Goal: Obtain resource: Download file/media

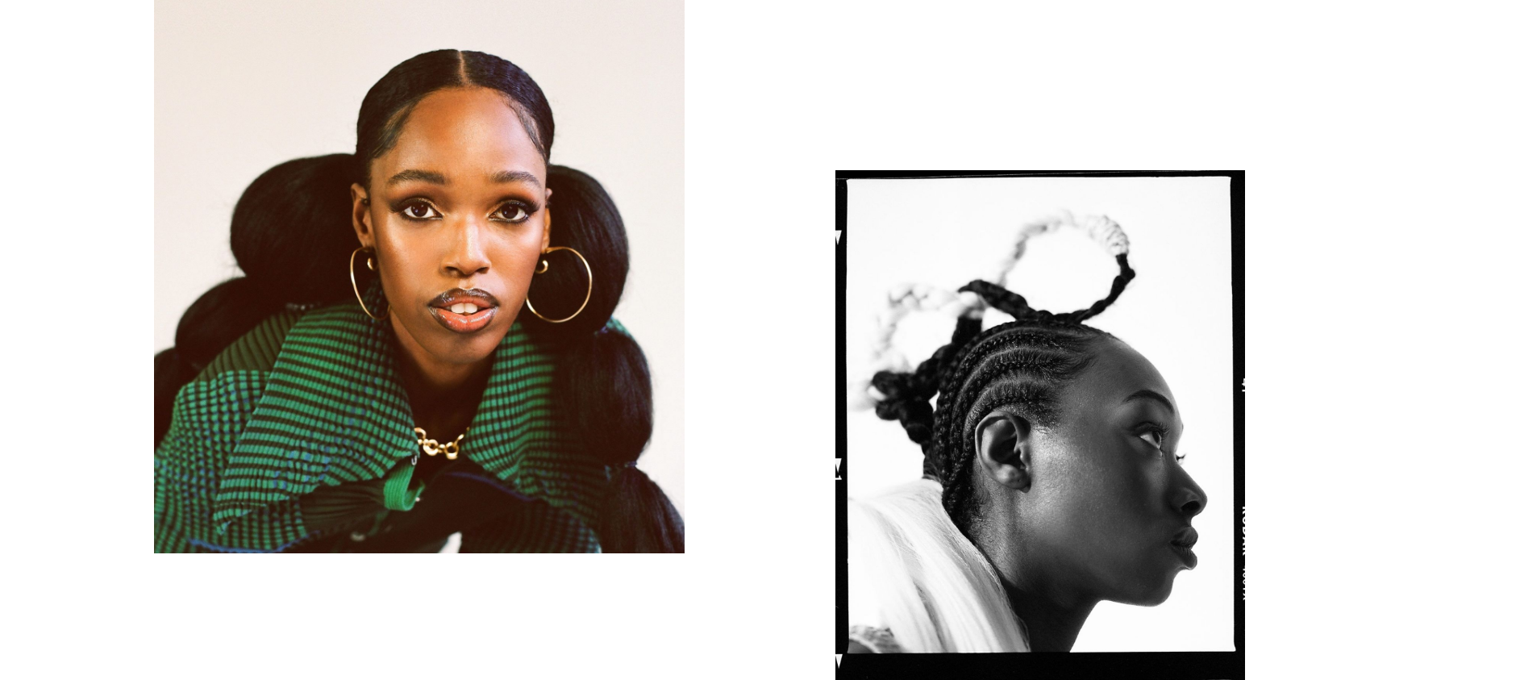
scroll to position [5879, 0]
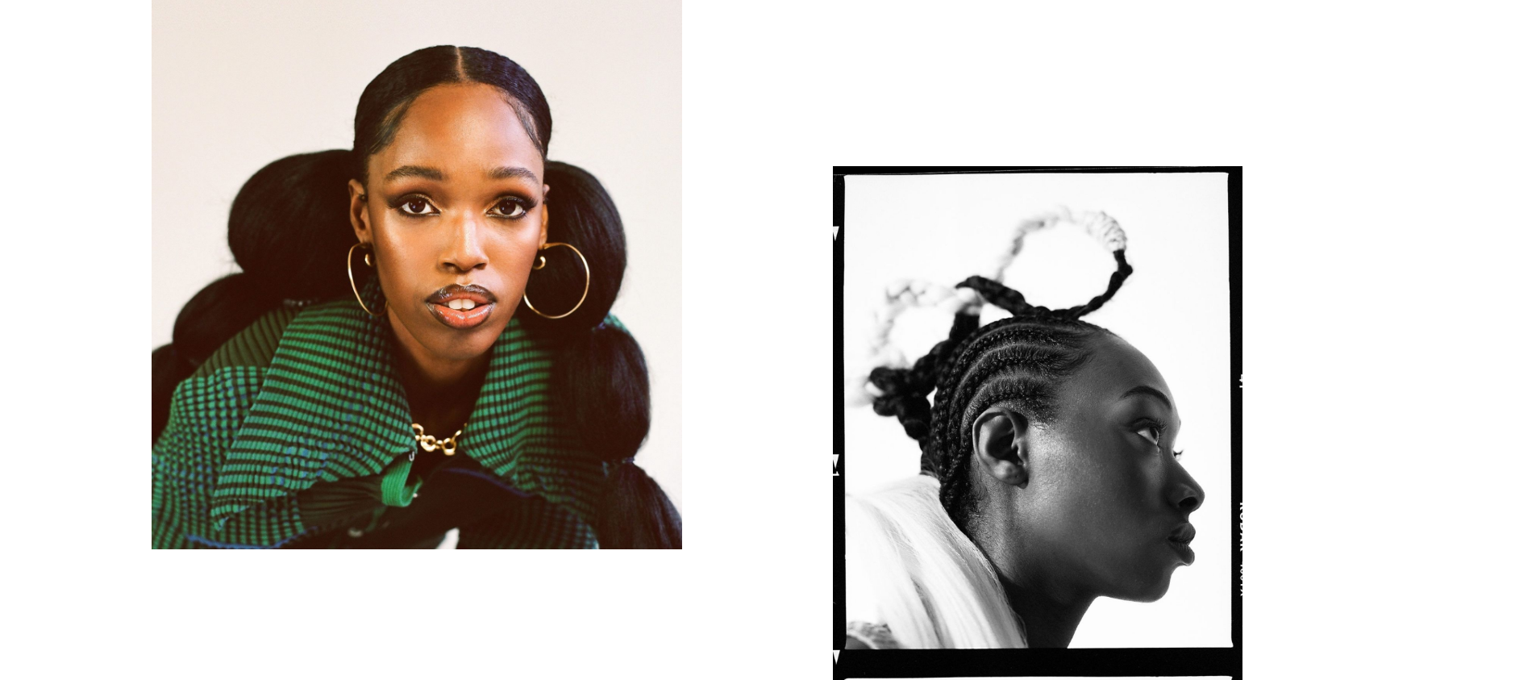
click at [575, 320] on img "button" at bounding box center [417, 228] width 531 height 642
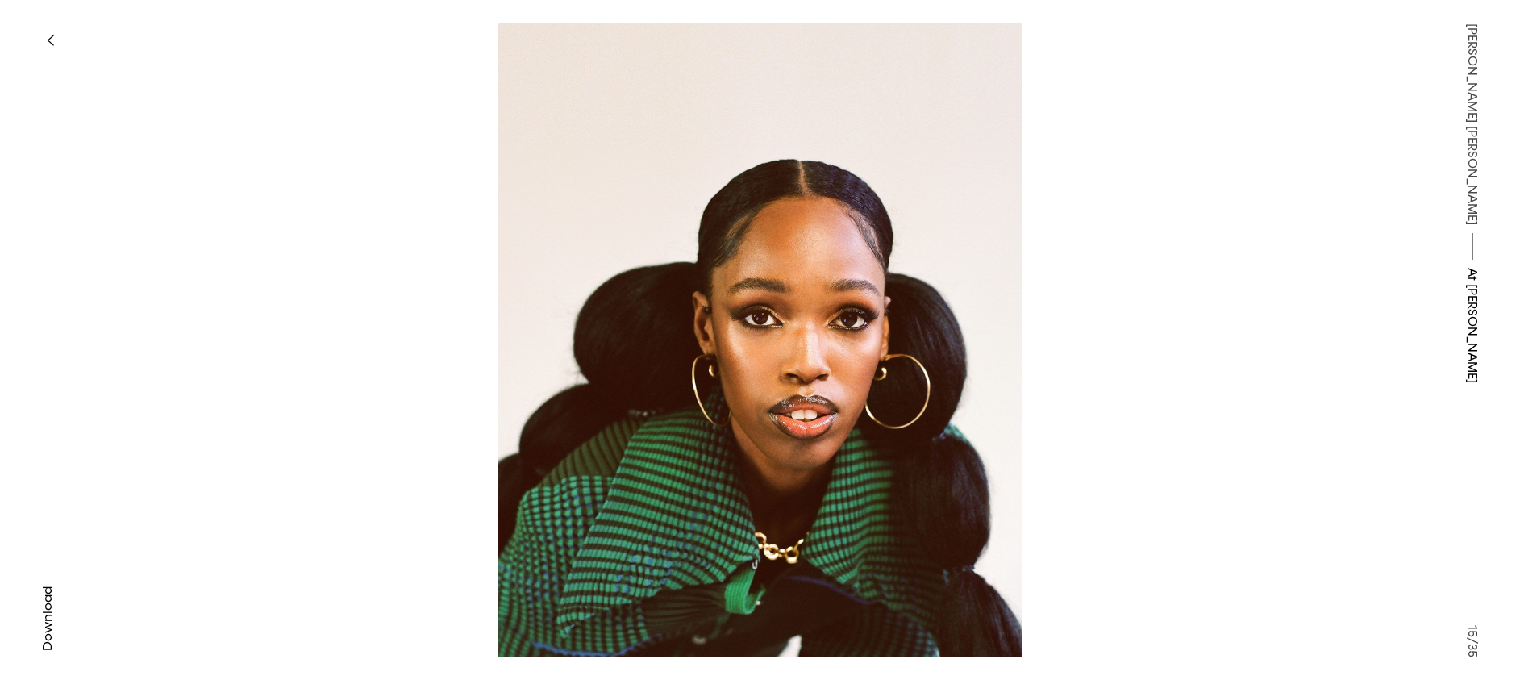
click at [1119, 407] on img at bounding box center [760, 339] width 1168 height 633
click at [330, 314] on img at bounding box center [760, 339] width 1168 height 633
click at [45, 594] on span "Download" at bounding box center [48, 618] width 16 height 65
click at [50, 35] on icon "button" at bounding box center [50, 40] width 7 height 13
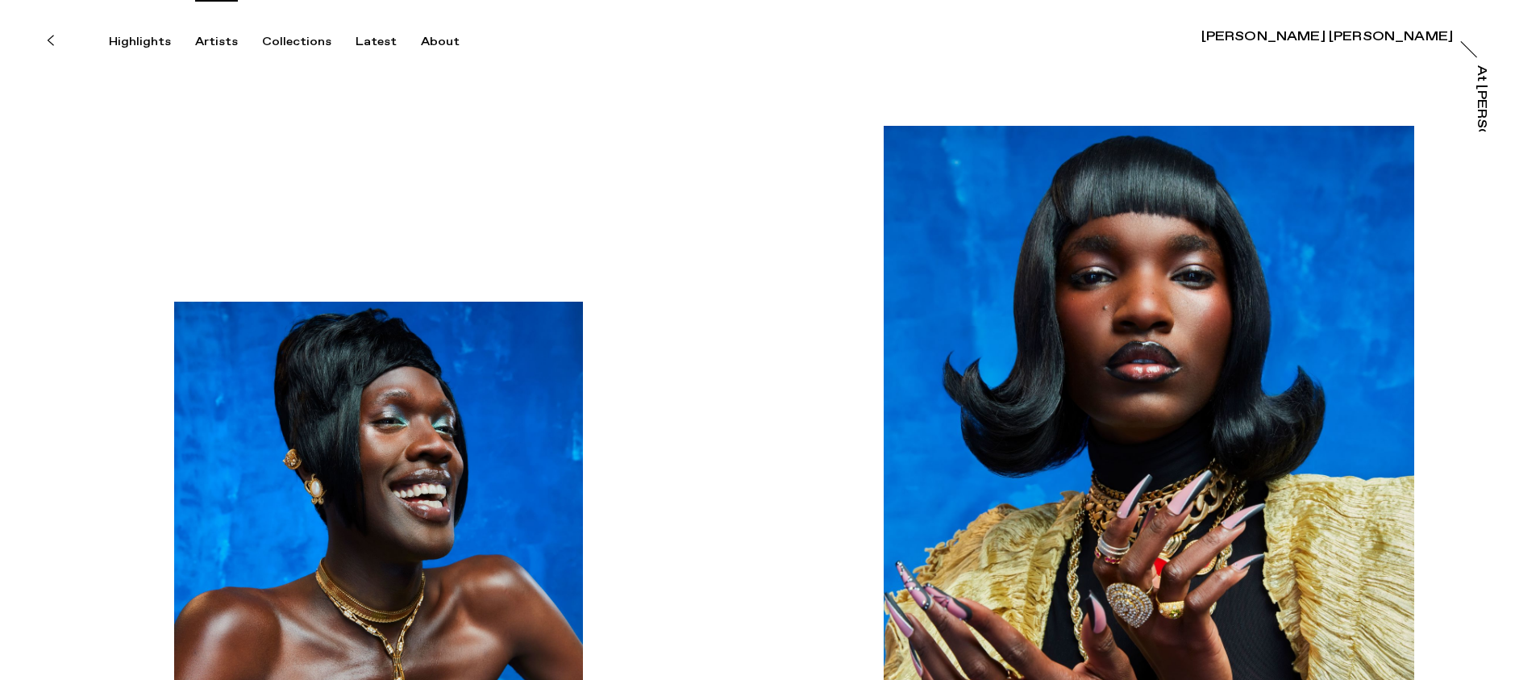
click at [214, 42] on div "Artists" at bounding box center [216, 42] width 43 height 15
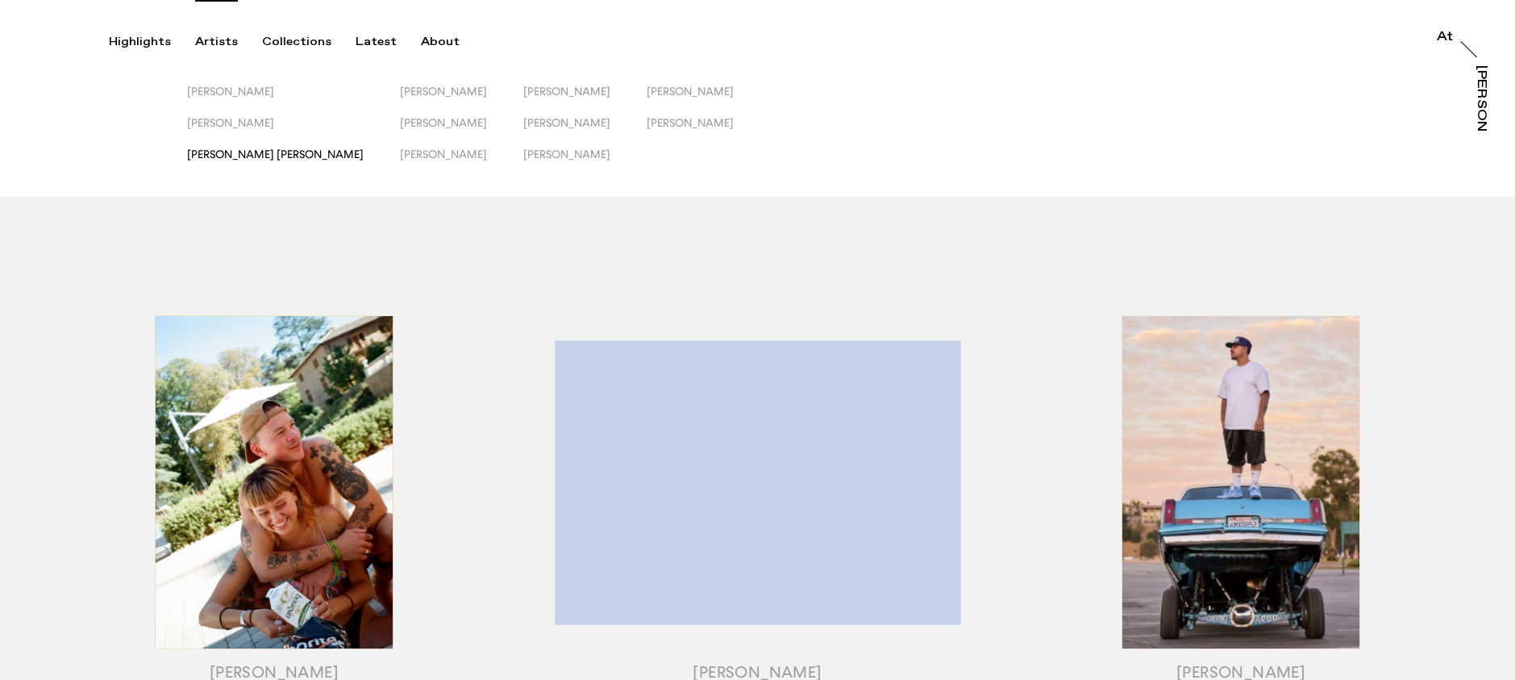
click at [236, 151] on span "[PERSON_NAME] [PERSON_NAME]" at bounding box center [275, 154] width 177 height 13
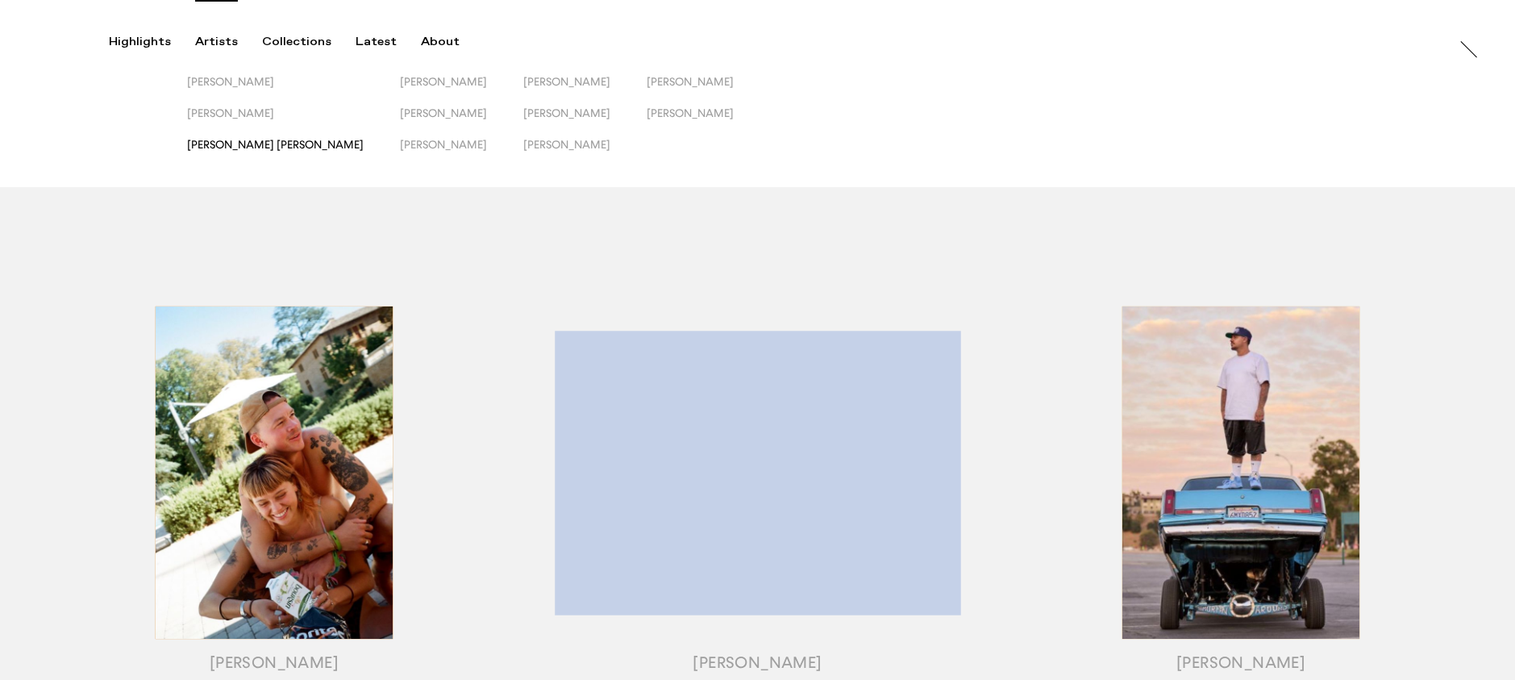
scroll to position [10, 0]
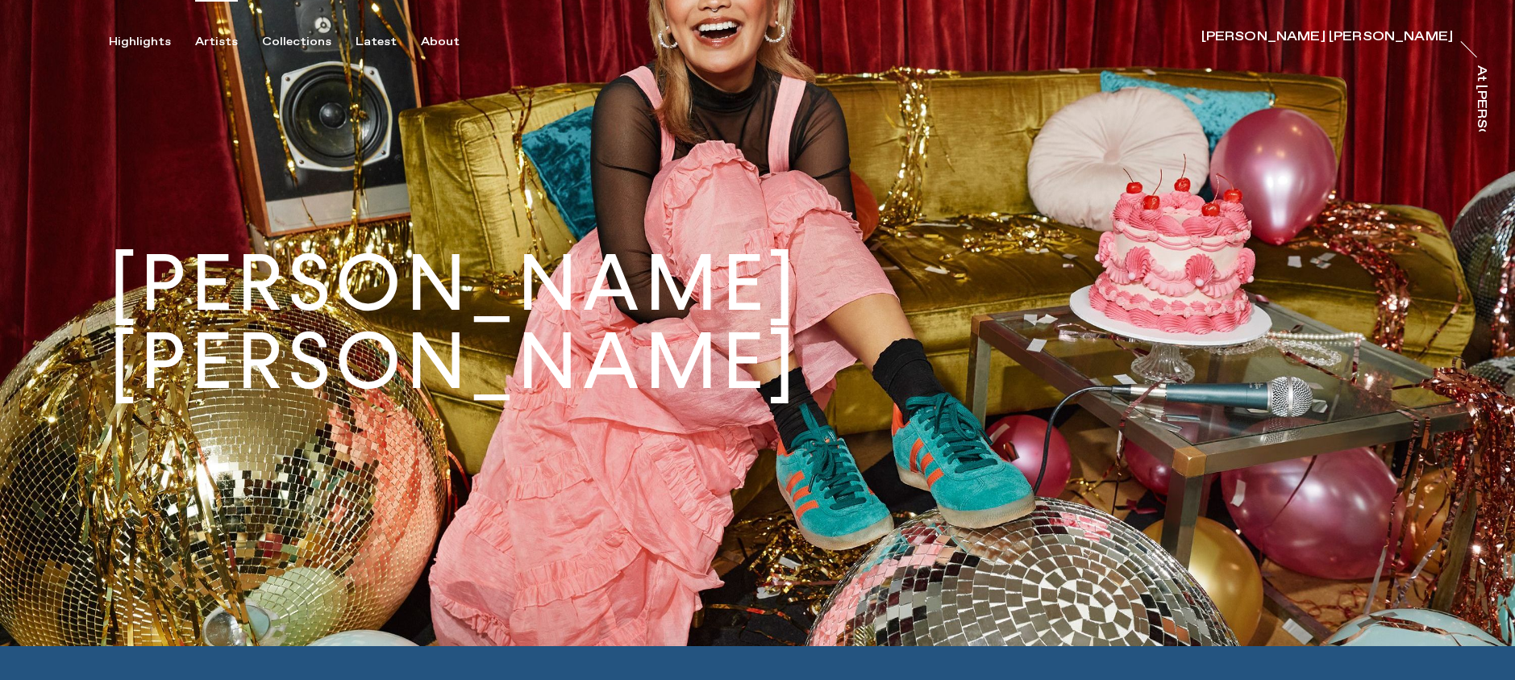
click at [222, 44] on div "Artists" at bounding box center [216, 42] width 43 height 15
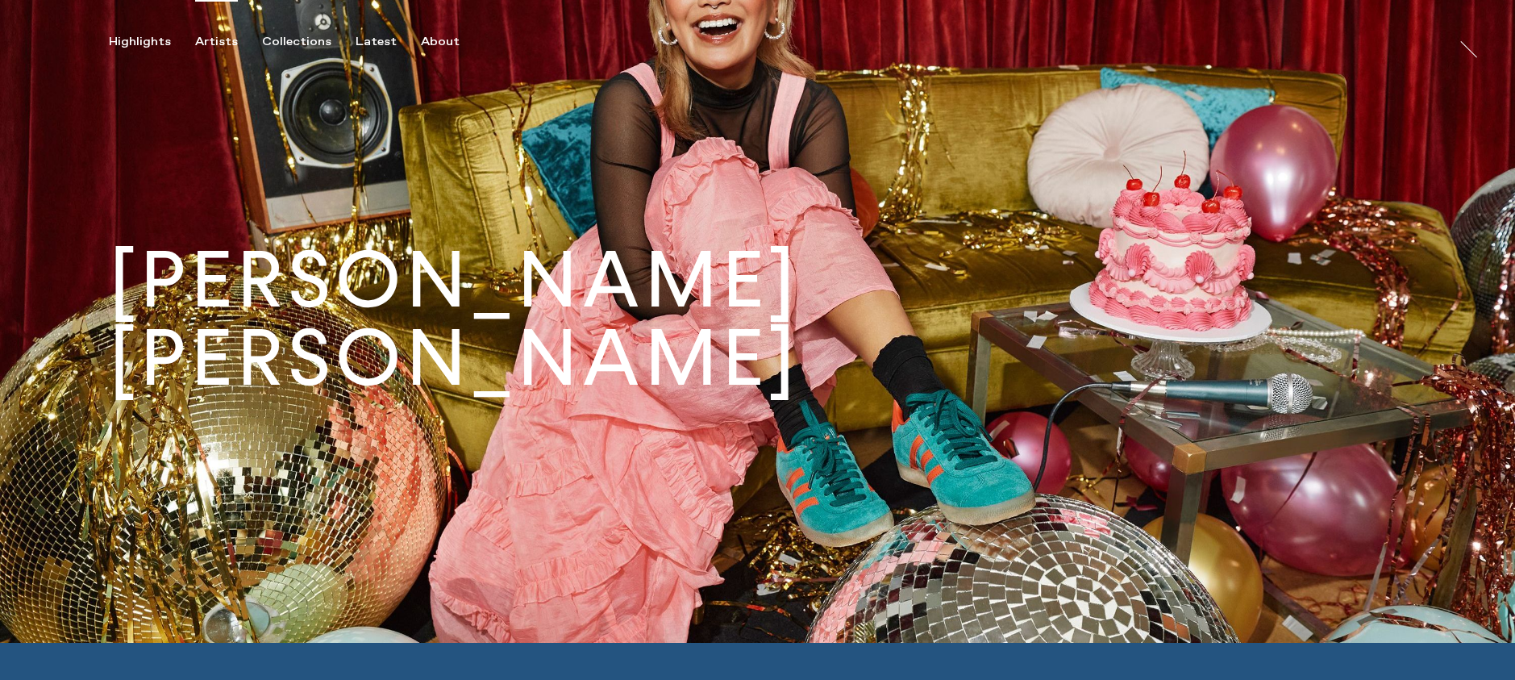
scroll to position [1, 0]
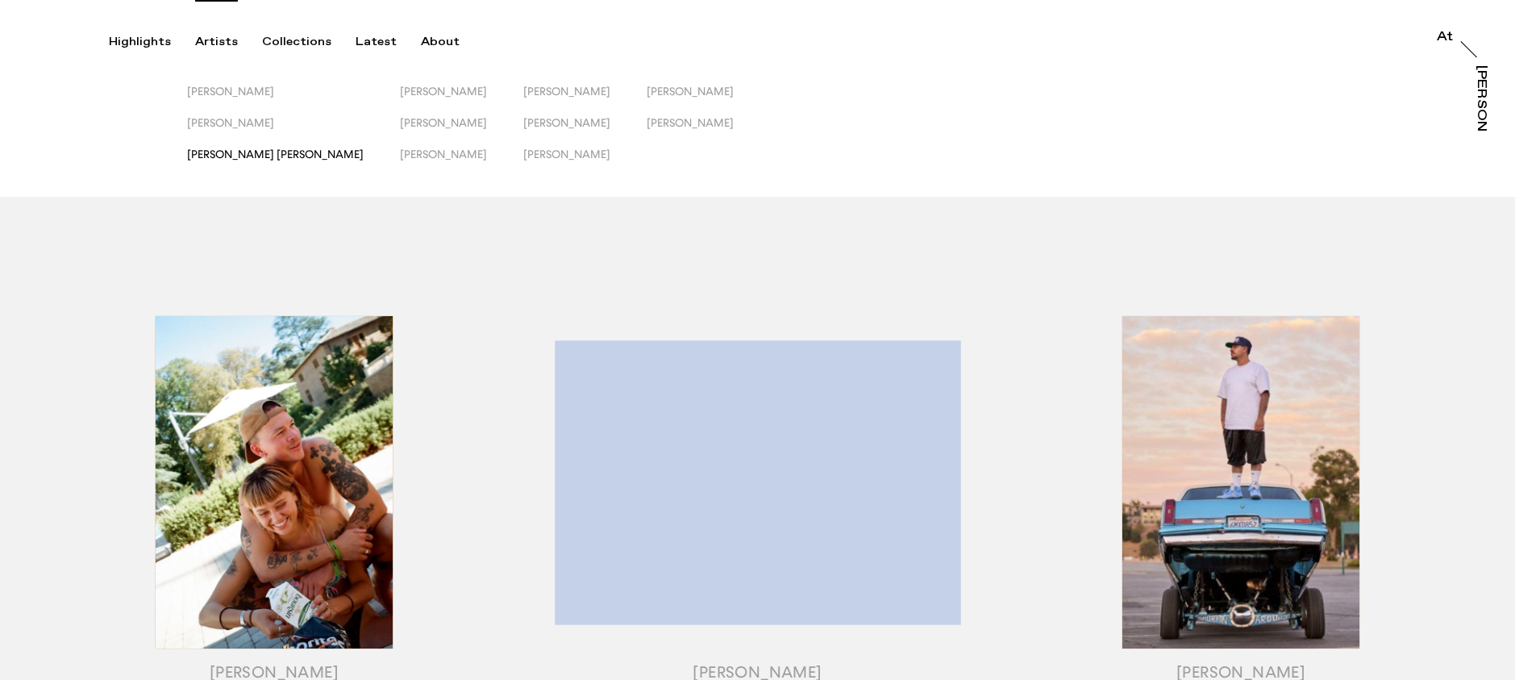
click at [256, 155] on span "[PERSON_NAME] [PERSON_NAME]" at bounding box center [275, 154] width 177 height 13
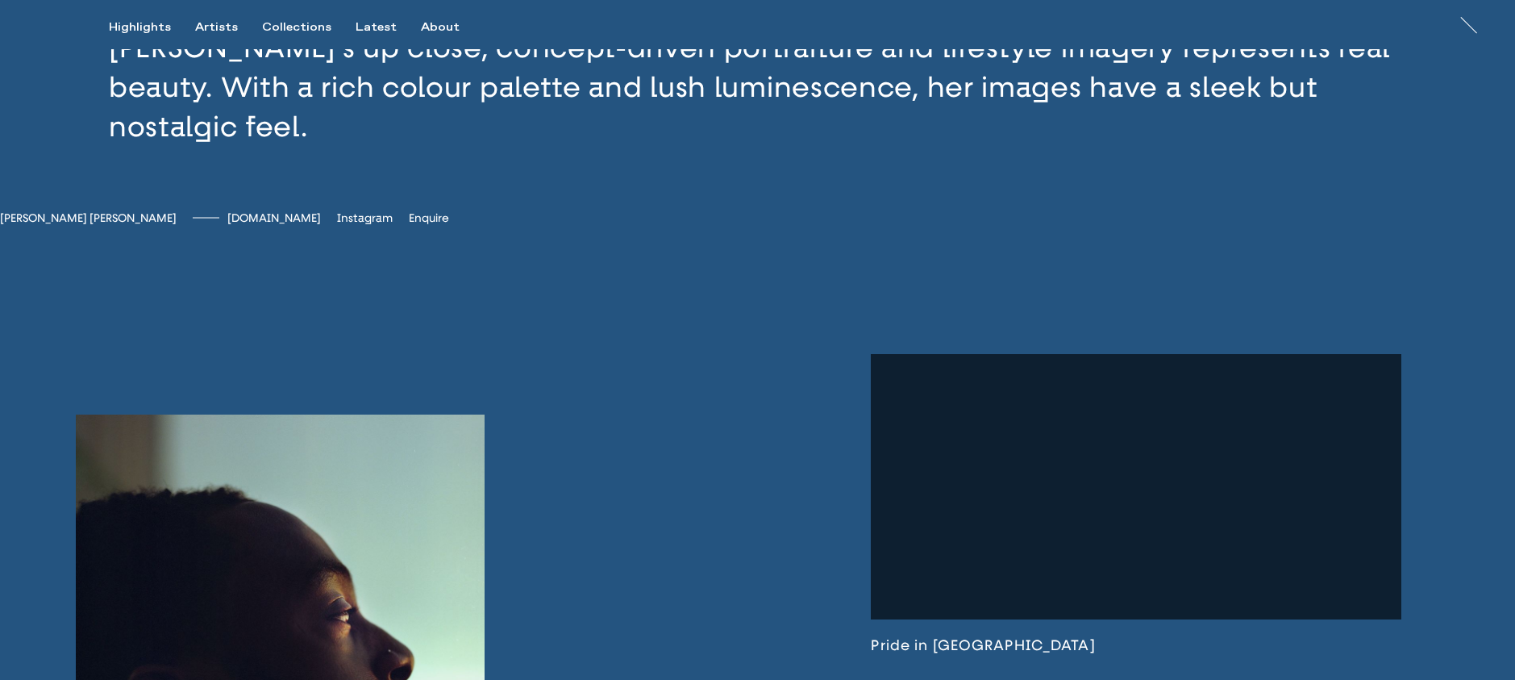
scroll to position [686, 0]
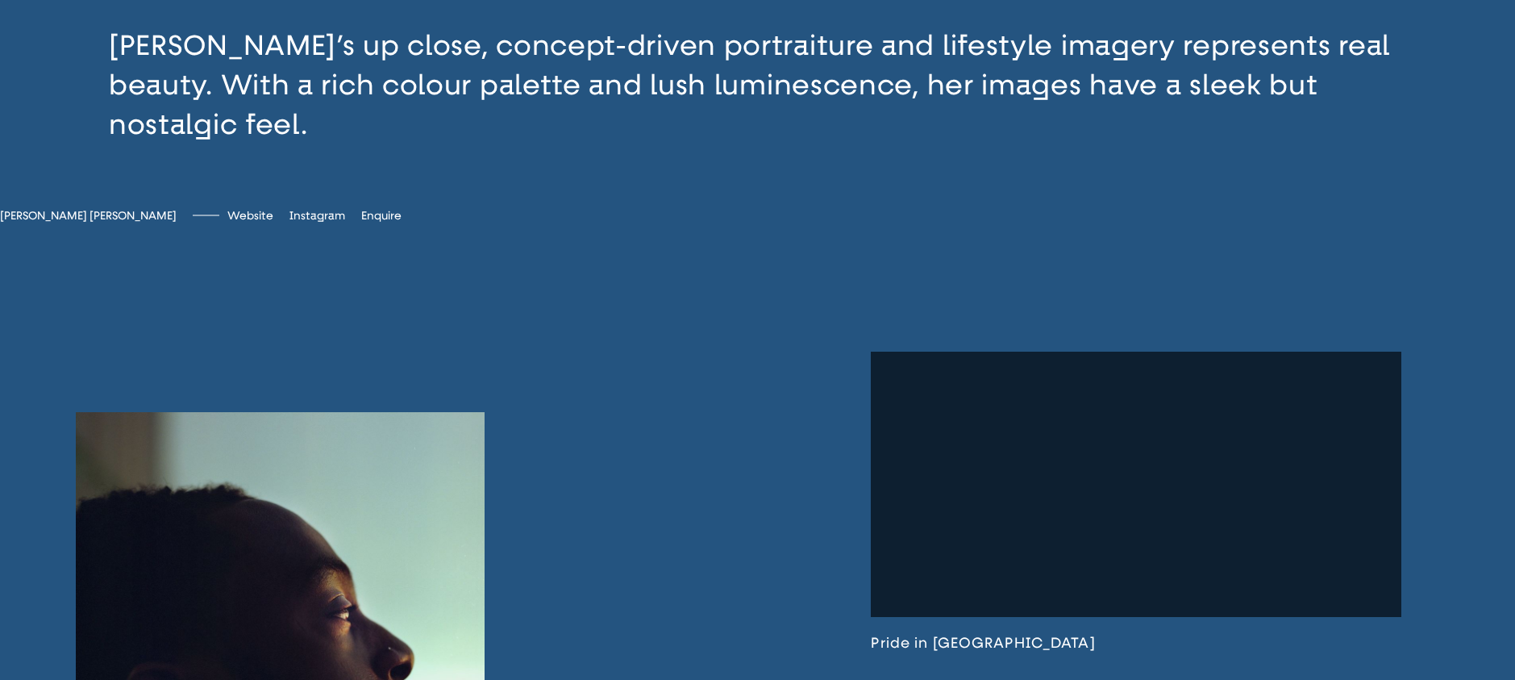
click at [177, 209] on span "[PERSON_NAME] [PERSON_NAME]" at bounding box center [88, 216] width 177 height 14
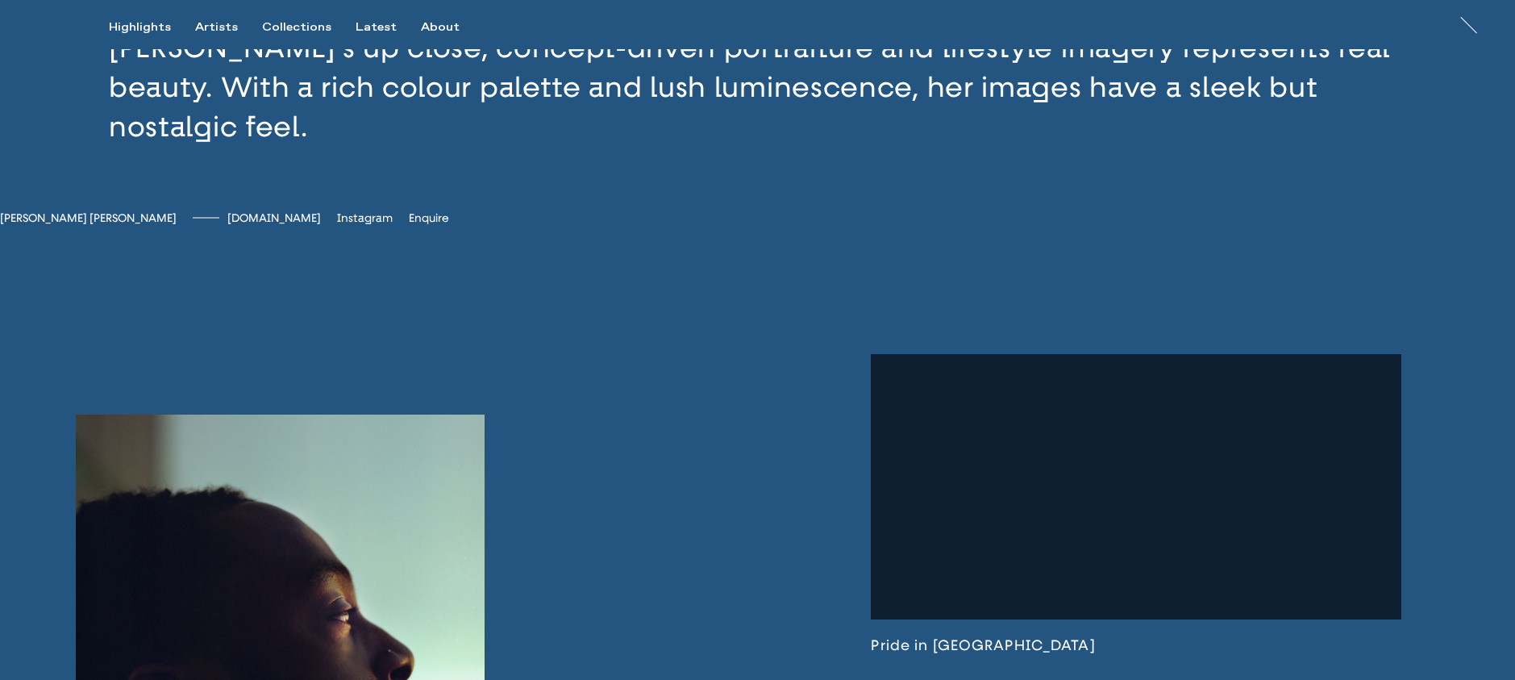
click at [280, 211] on span "[DOMAIN_NAME]" at bounding box center [274, 218] width 94 height 14
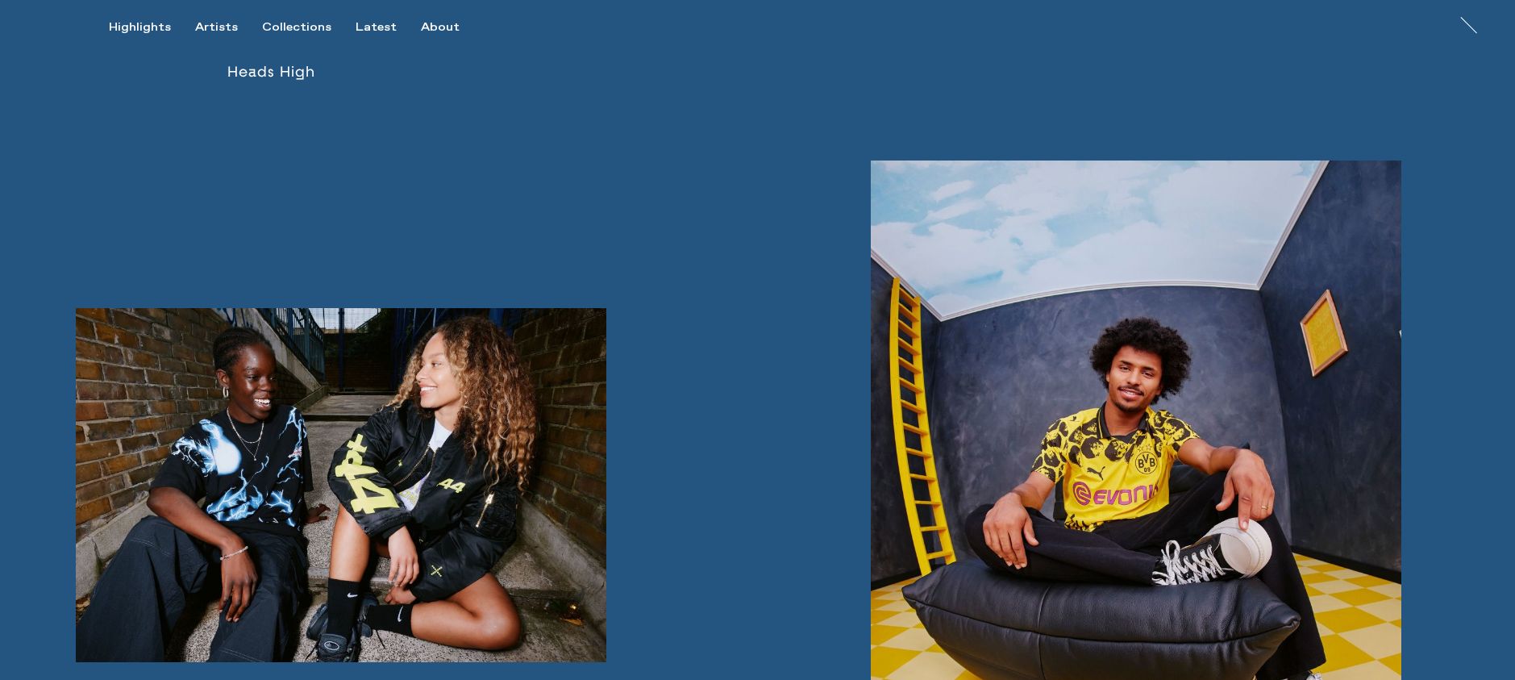
scroll to position [2250, 0]
